Goal: Task Accomplishment & Management: Use online tool/utility

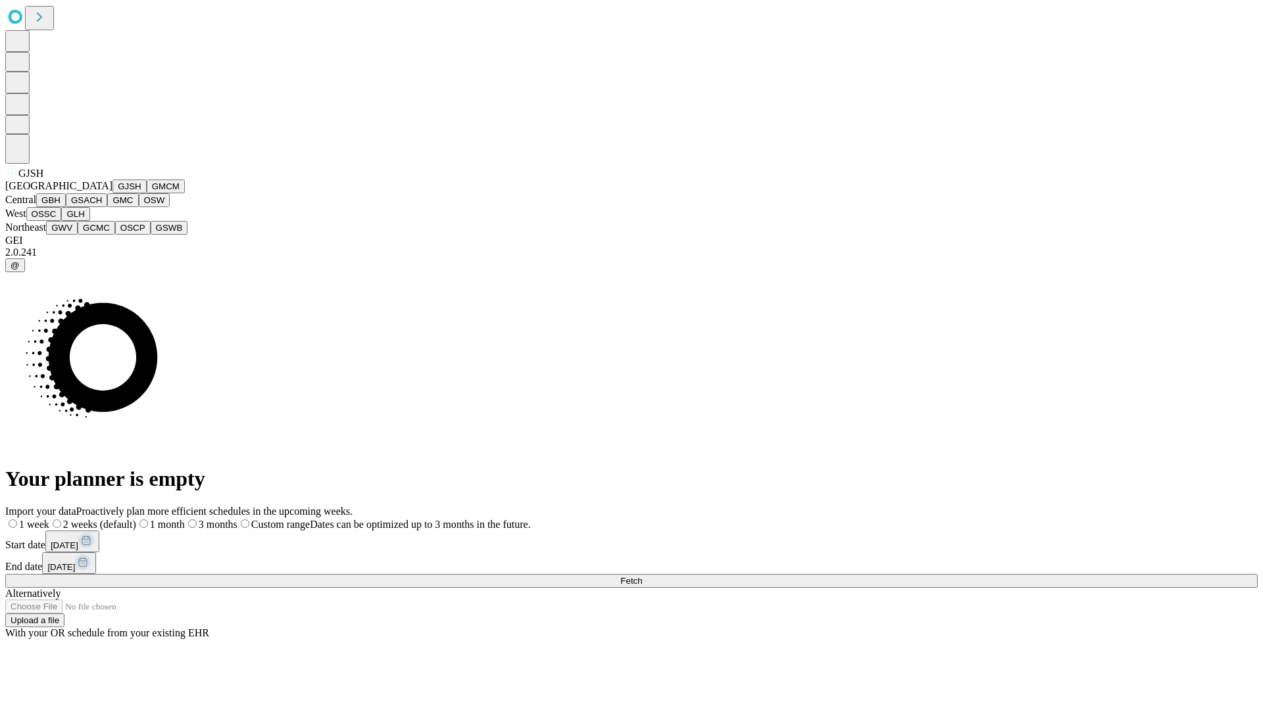
click at [112, 193] on button "GJSH" at bounding box center [129, 187] width 34 height 14
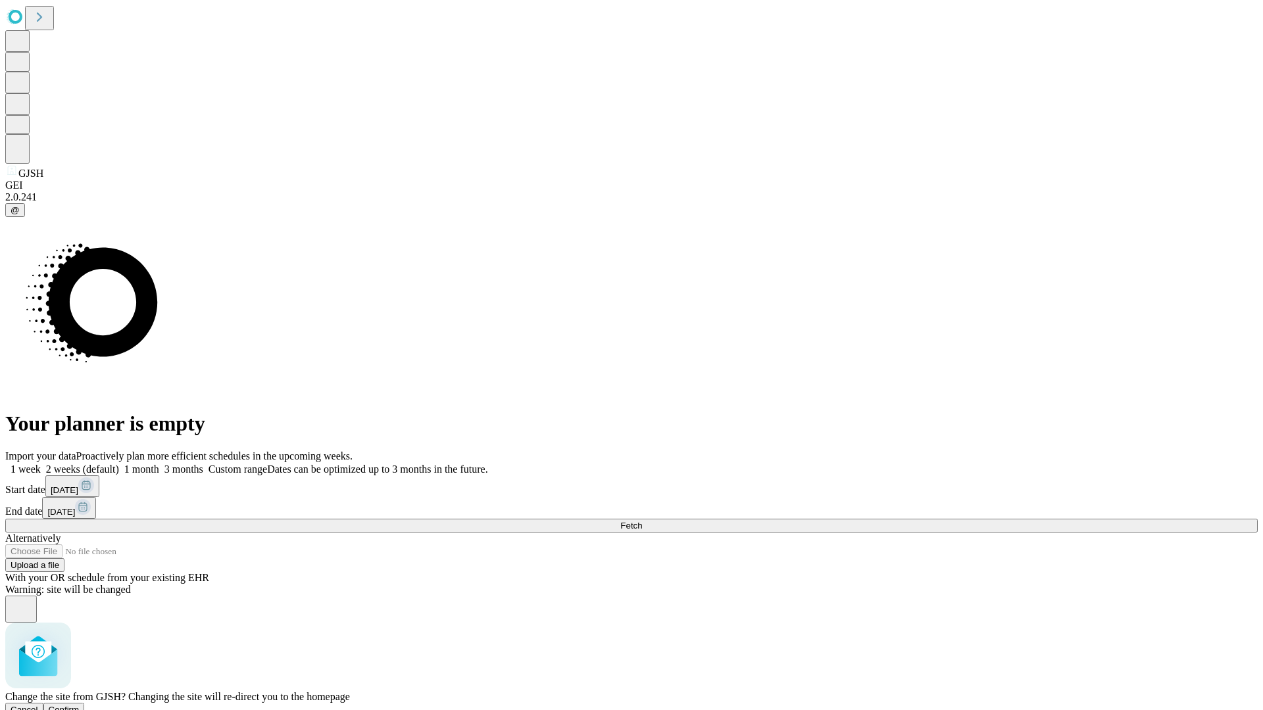
click at [80, 705] on span "Confirm" at bounding box center [64, 710] width 31 height 10
click at [119, 464] on label "2 weeks (default)" at bounding box center [80, 469] width 78 height 11
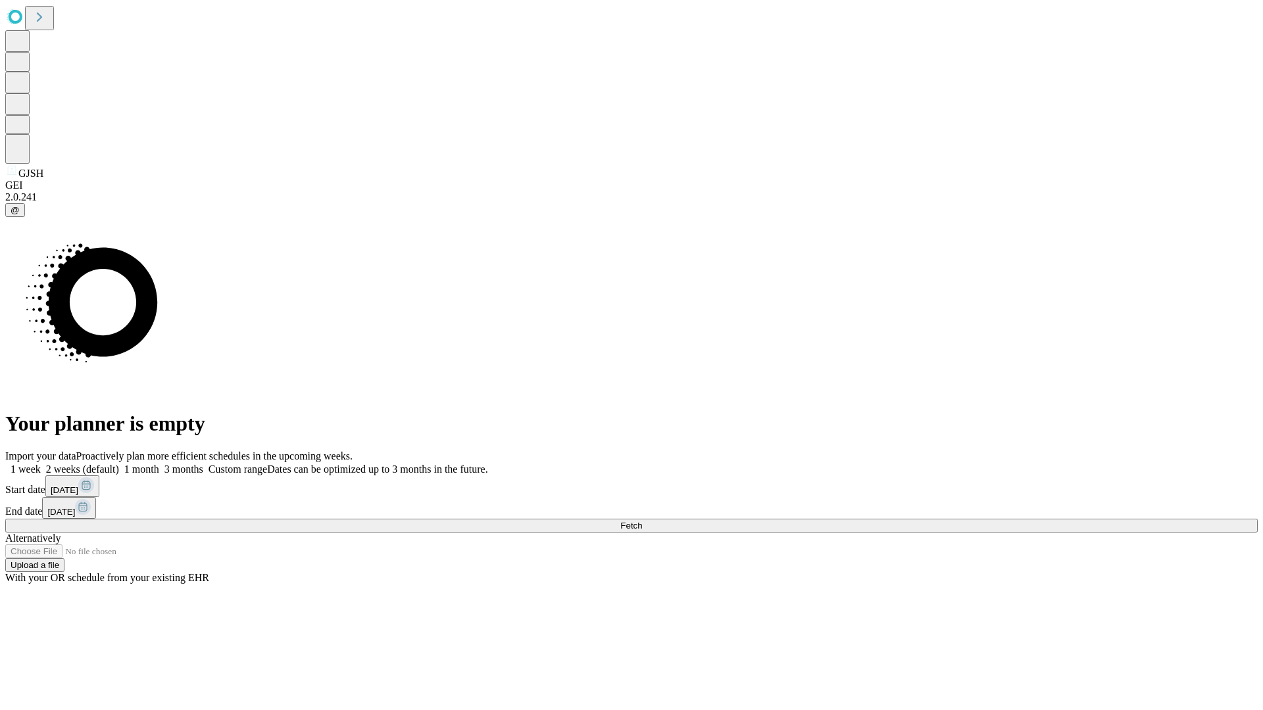
click at [642, 521] on span "Fetch" at bounding box center [631, 526] width 22 height 10
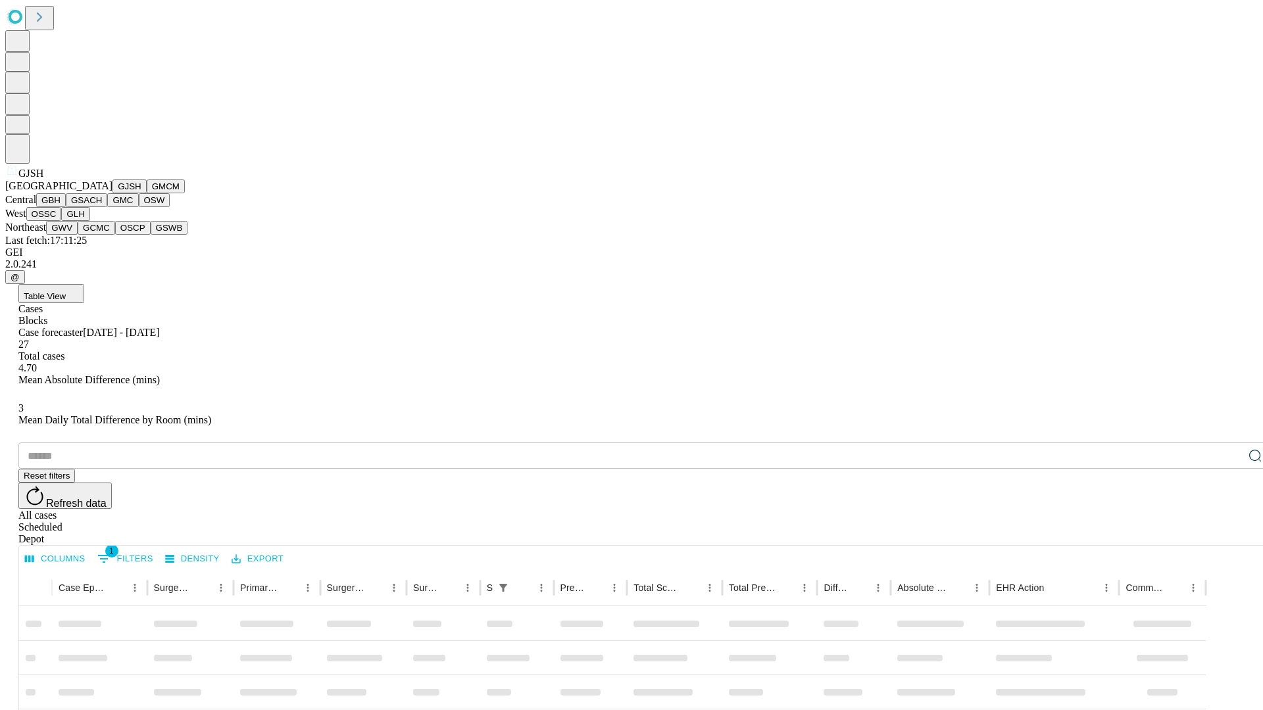
click at [147, 193] on button "GMCM" at bounding box center [166, 187] width 38 height 14
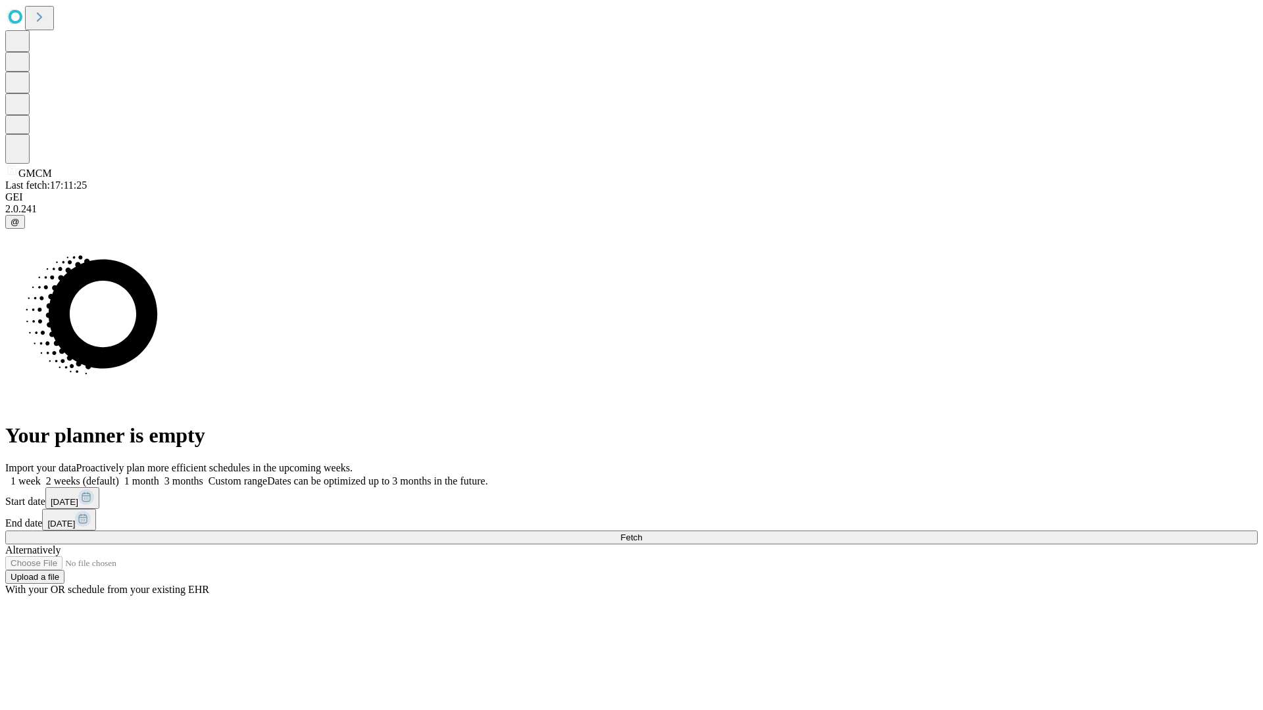
click at [119, 476] on label "2 weeks (default)" at bounding box center [80, 481] width 78 height 11
click at [642, 533] on span "Fetch" at bounding box center [631, 538] width 22 height 10
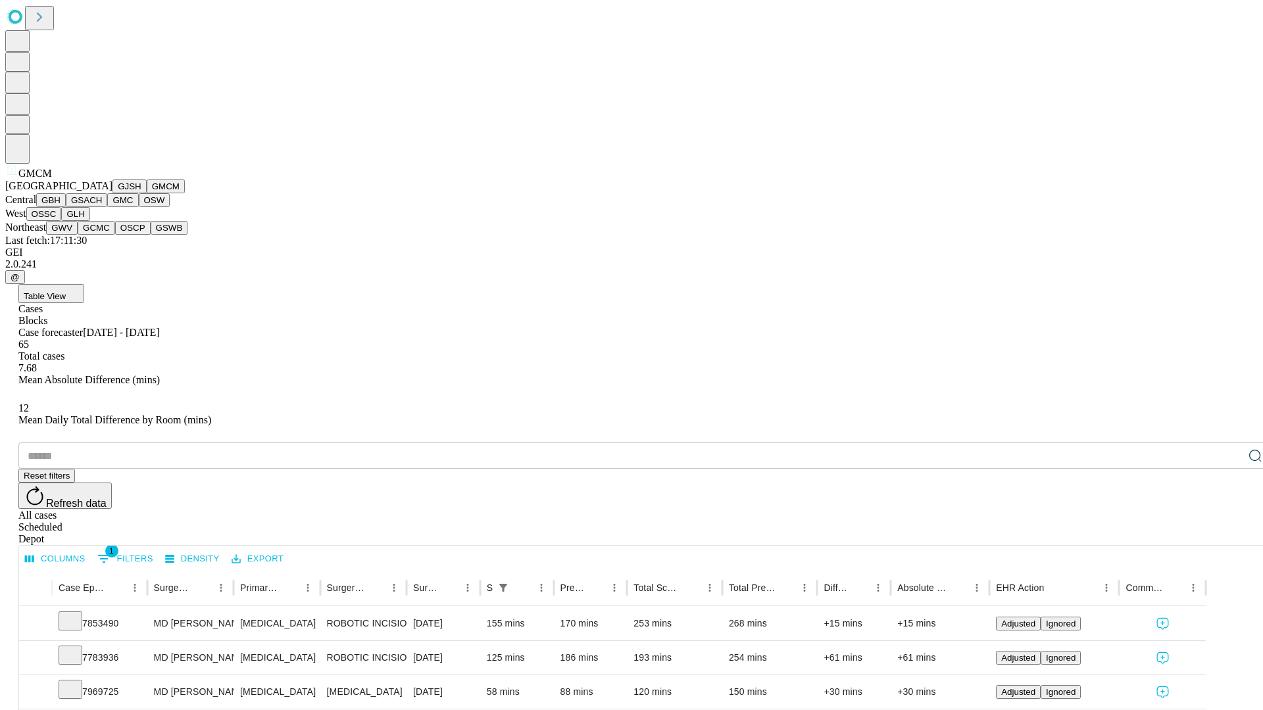
click at [66, 207] on button "GBH" at bounding box center [51, 200] width 30 height 14
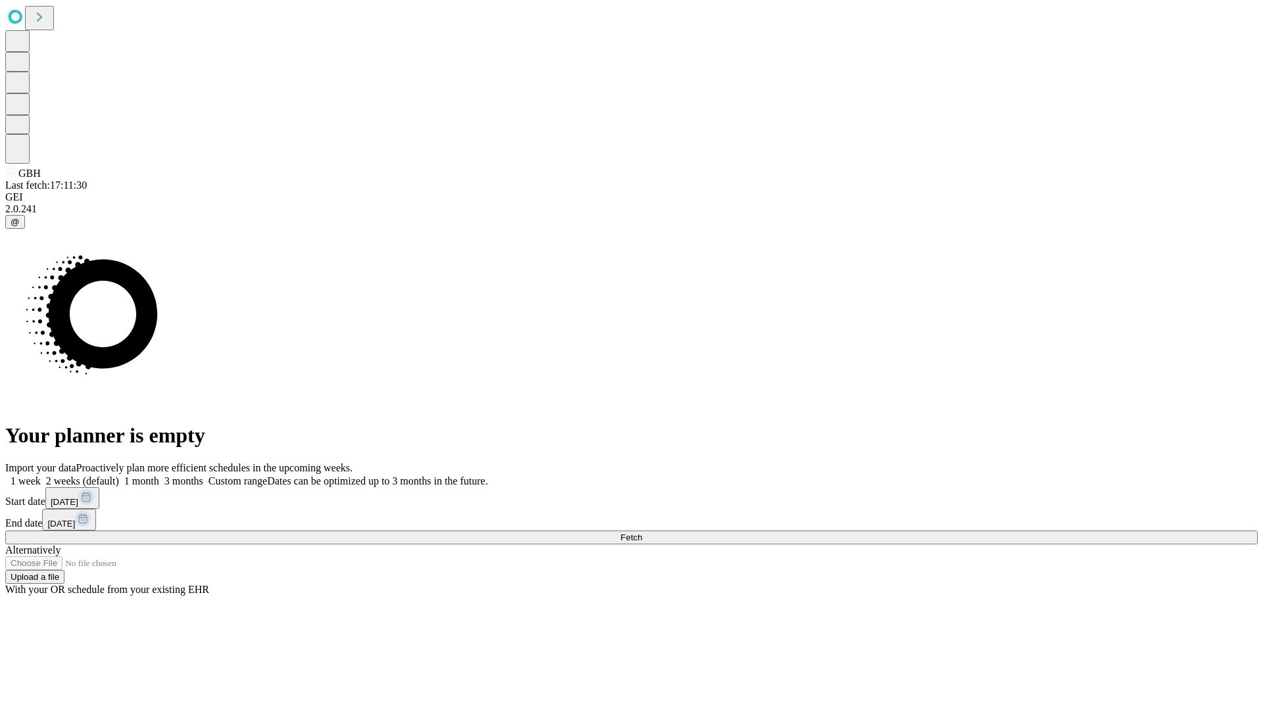
click at [119, 476] on label "2 weeks (default)" at bounding box center [80, 481] width 78 height 11
click at [642, 533] on span "Fetch" at bounding box center [631, 538] width 22 height 10
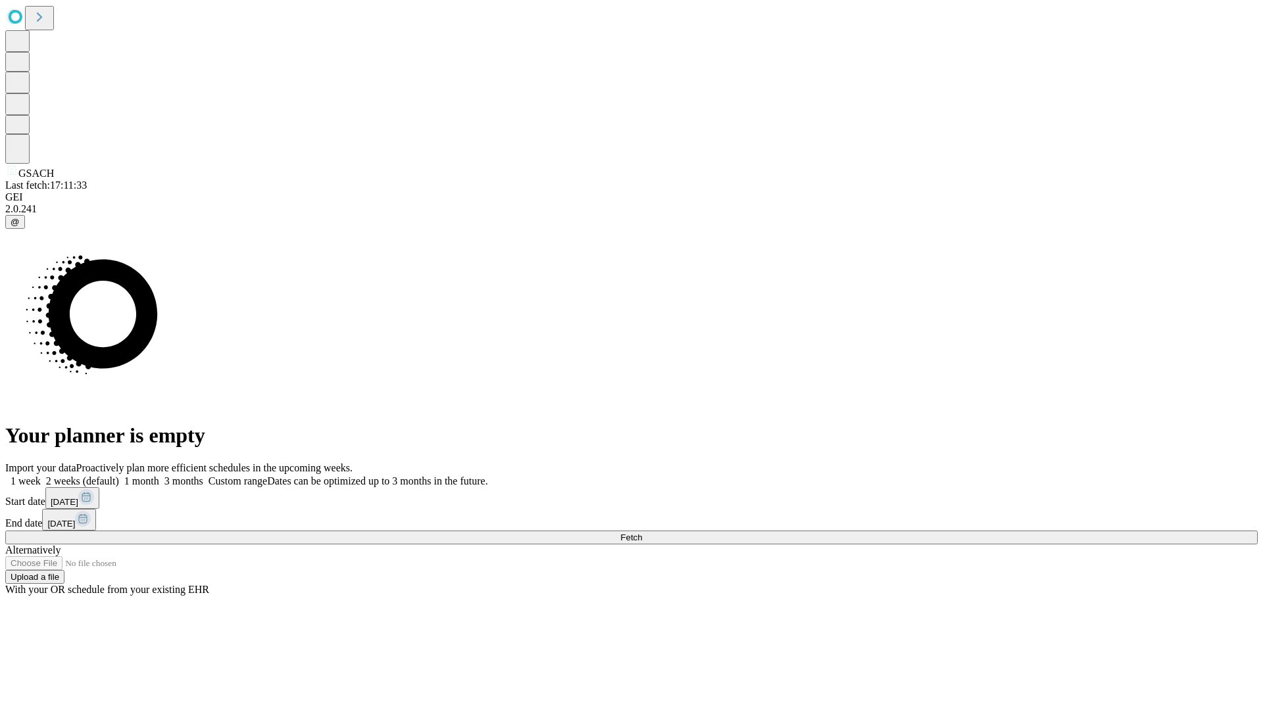
click at [119, 476] on label "2 weeks (default)" at bounding box center [80, 481] width 78 height 11
click at [642, 533] on span "Fetch" at bounding box center [631, 538] width 22 height 10
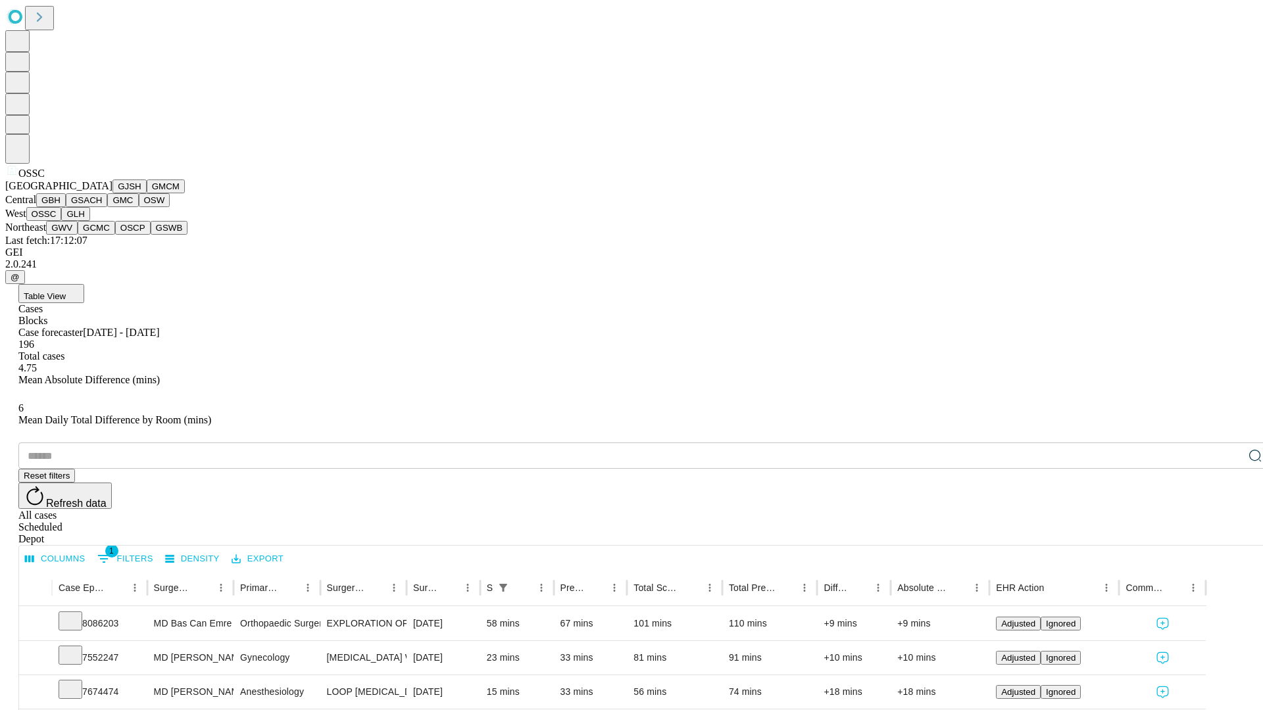
click at [89, 221] on button "GLH" at bounding box center [75, 214] width 28 height 14
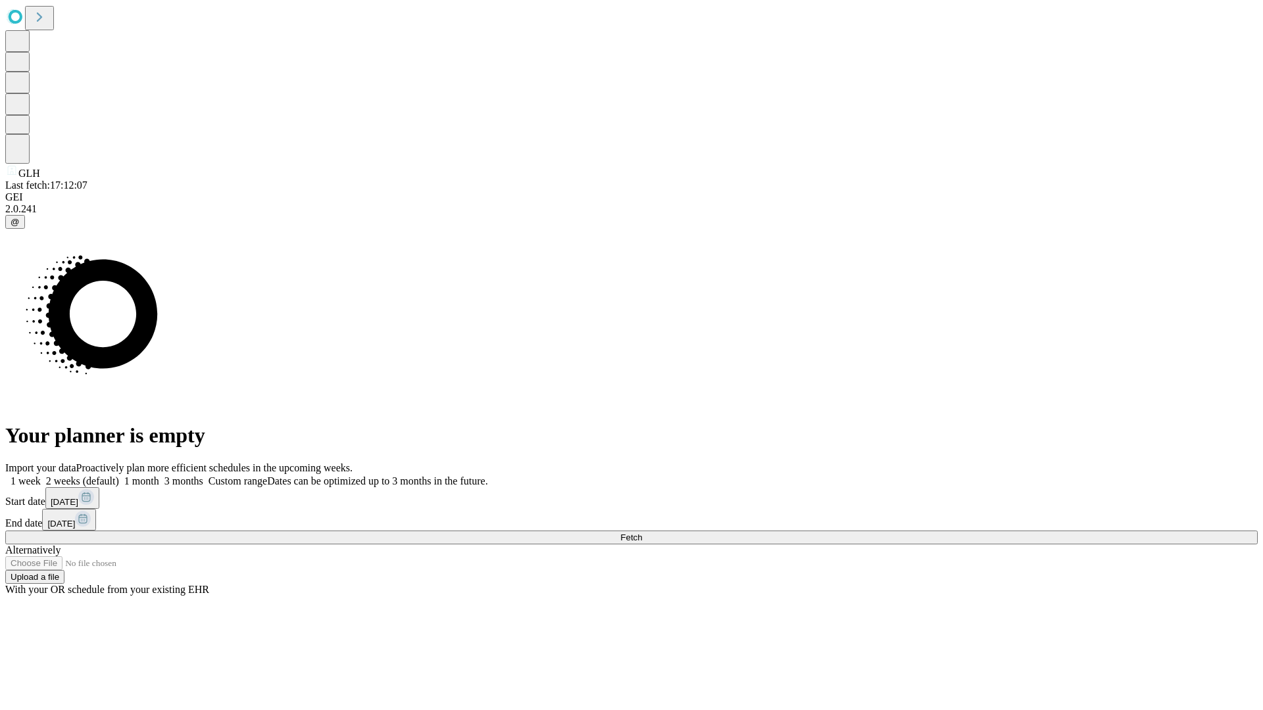
click at [119, 476] on label "2 weeks (default)" at bounding box center [80, 481] width 78 height 11
click at [642, 533] on span "Fetch" at bounding box center [631, 538] width 22 height 10
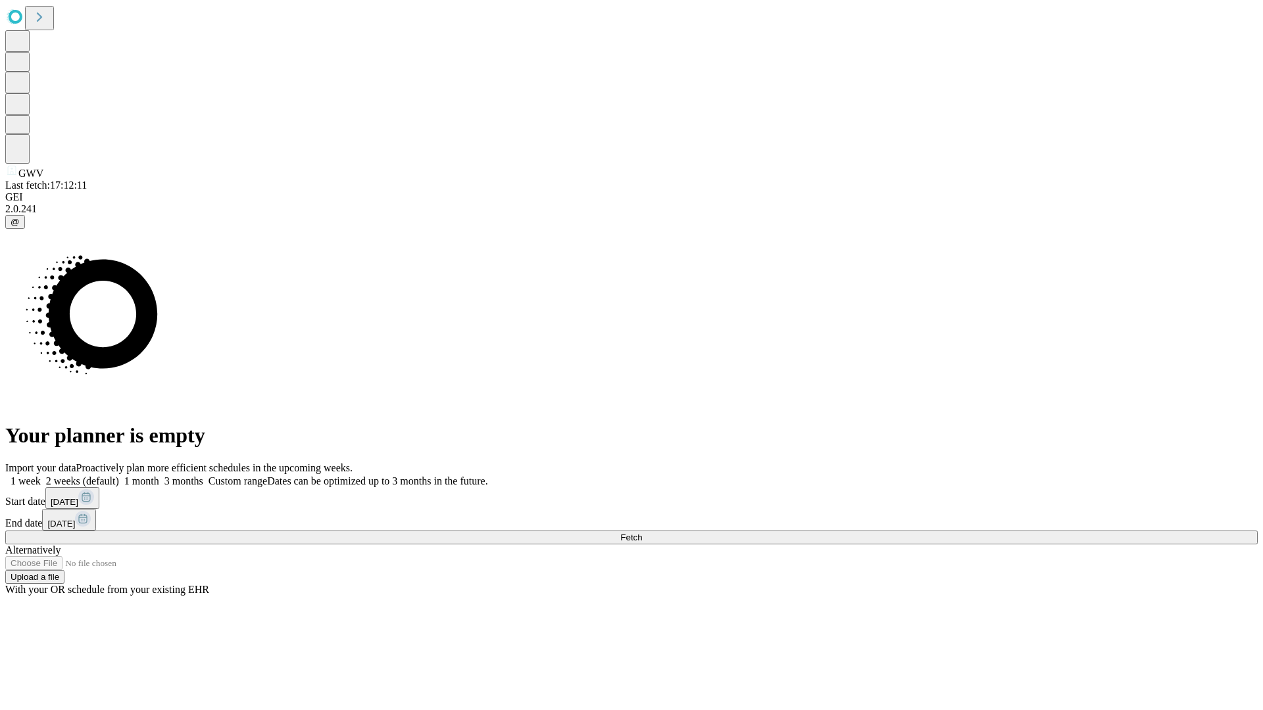
click at [119, 476] on label "2 weeks (default)" at bounding box center [80, 481] width 78 height 11
click at [642, 533] on span "Fetch" at bounding box center [631, 538] width 22 height 10
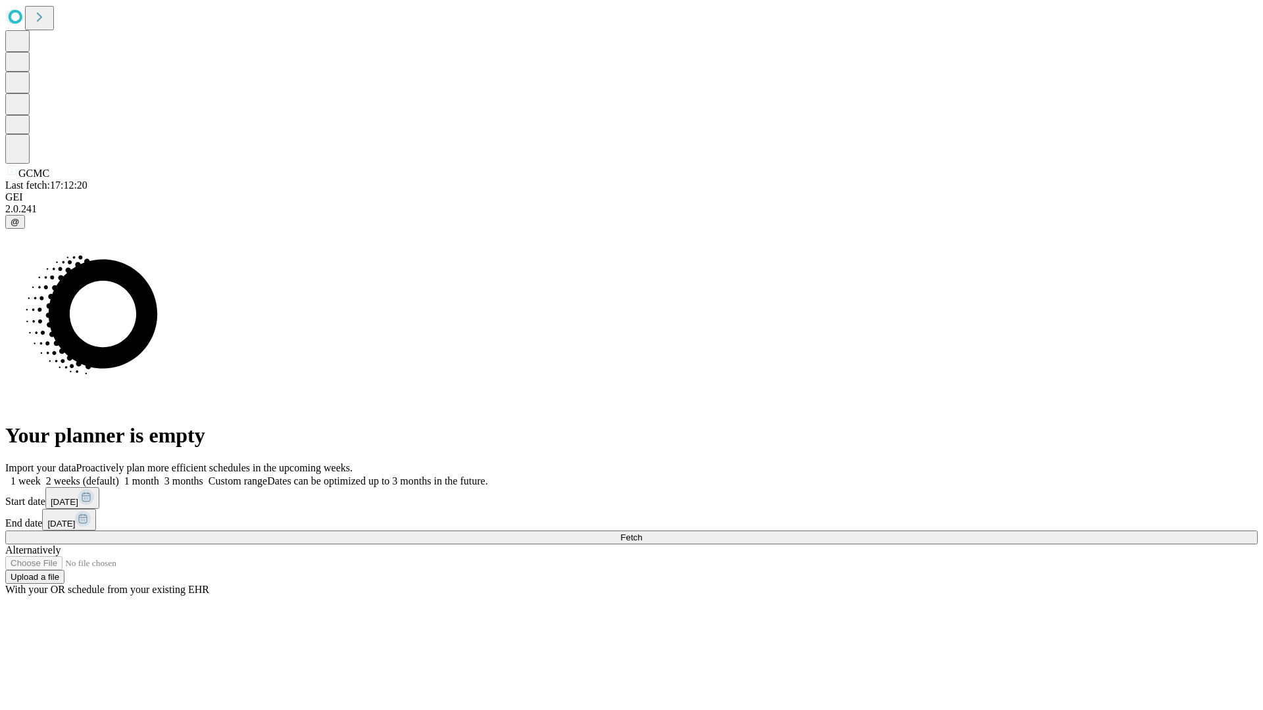
click at [642, 533] on span "Fetch" at bounding box center [631, 538] width 22 height 10
